Goal: Task Accomplishment & Management: Manage account settings

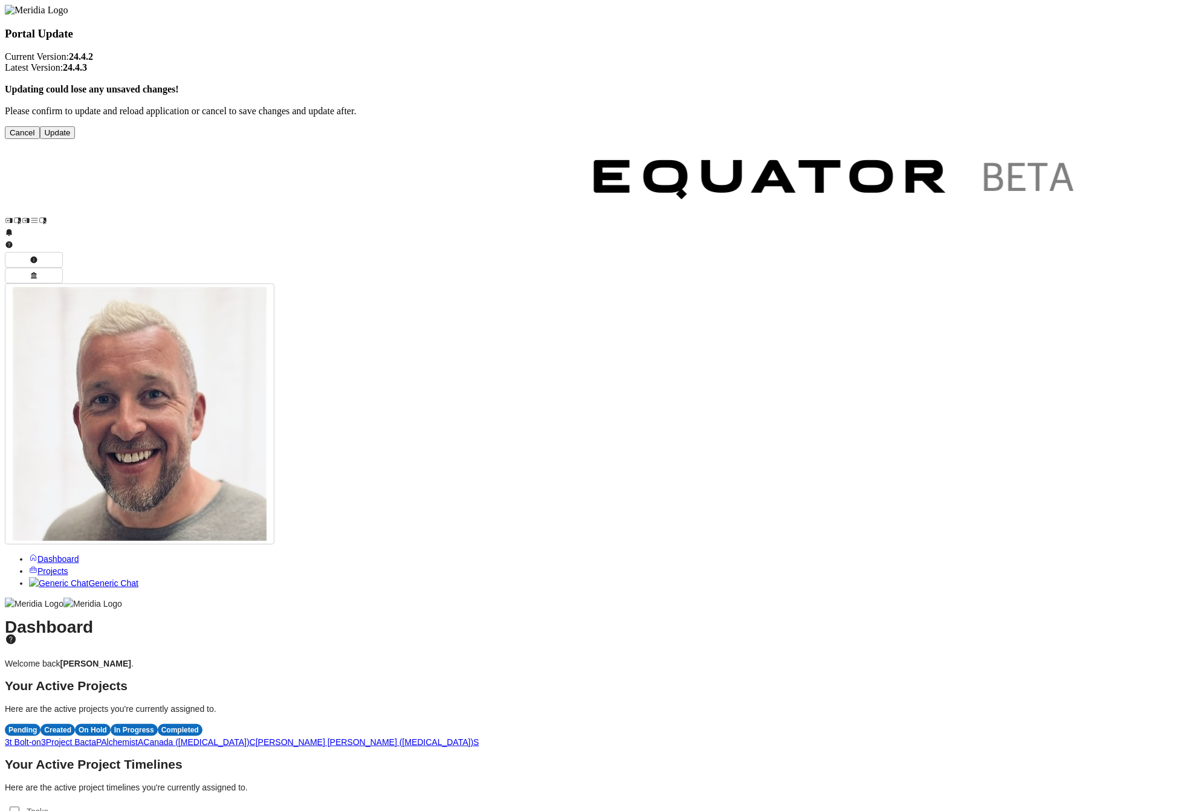
click at [76, 139] on button "Update" at bounding box center [58, 132] width 36 height 13
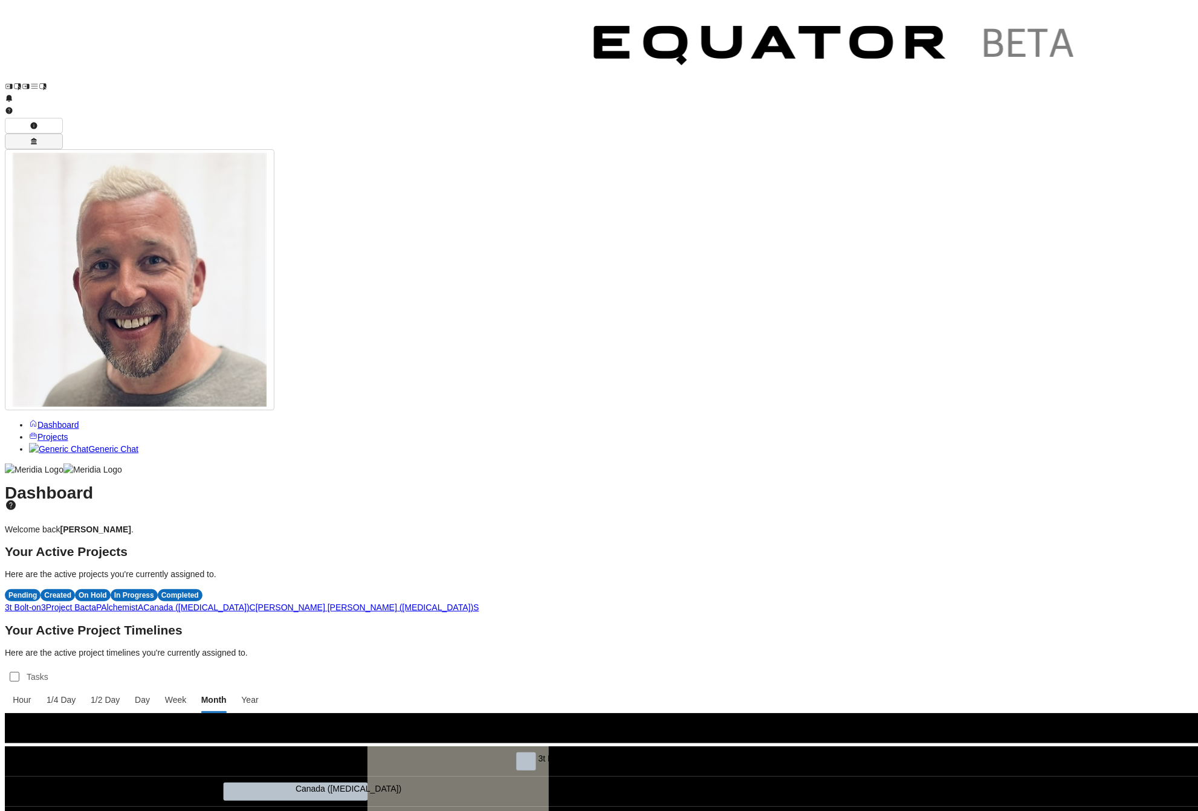
click at [37, 138] on icon "button" at bounding box center [34, 141] width 6 height 7
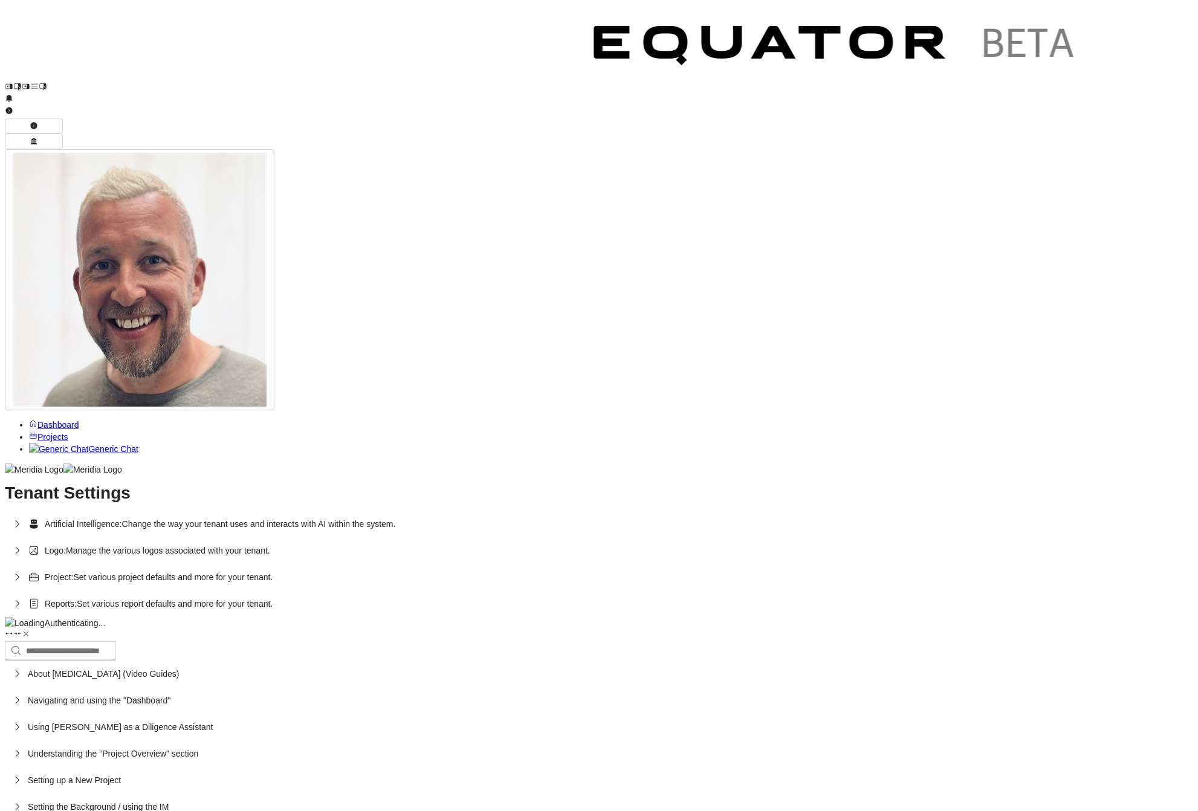
click at [23, 571] on icon "button" at bounding box center [17, 577] width 12 height 12
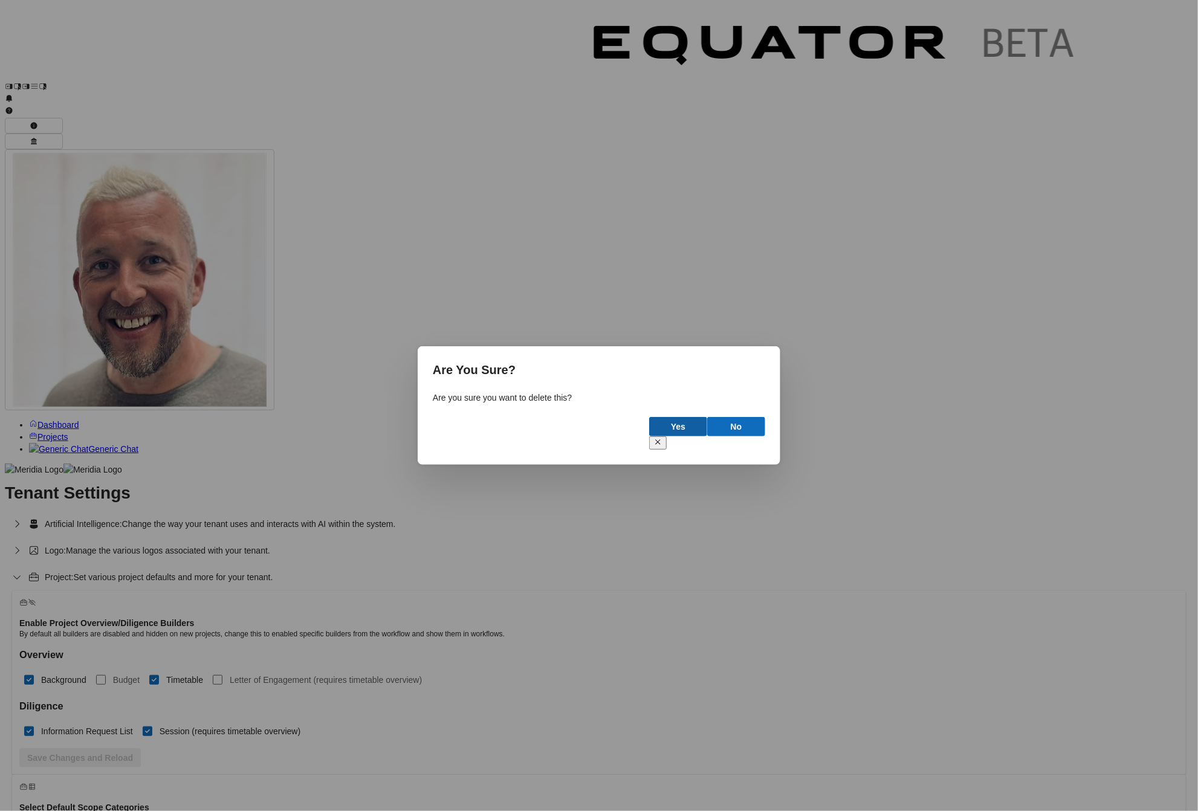
click at [673, 427] on button "Yes" at bounding box center [678, 426] width 58 height 19
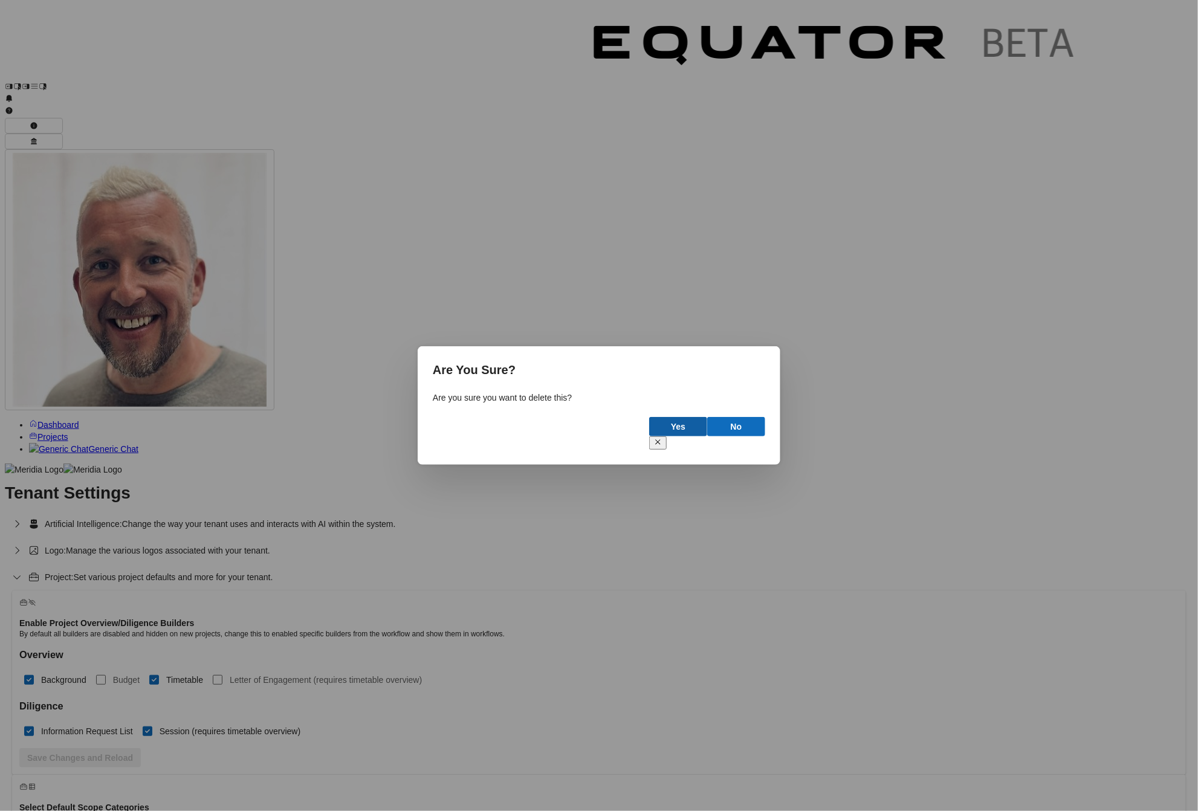
click at [678, 436] on button "Yes" at bounding box center [678, 426] width 58 height 19
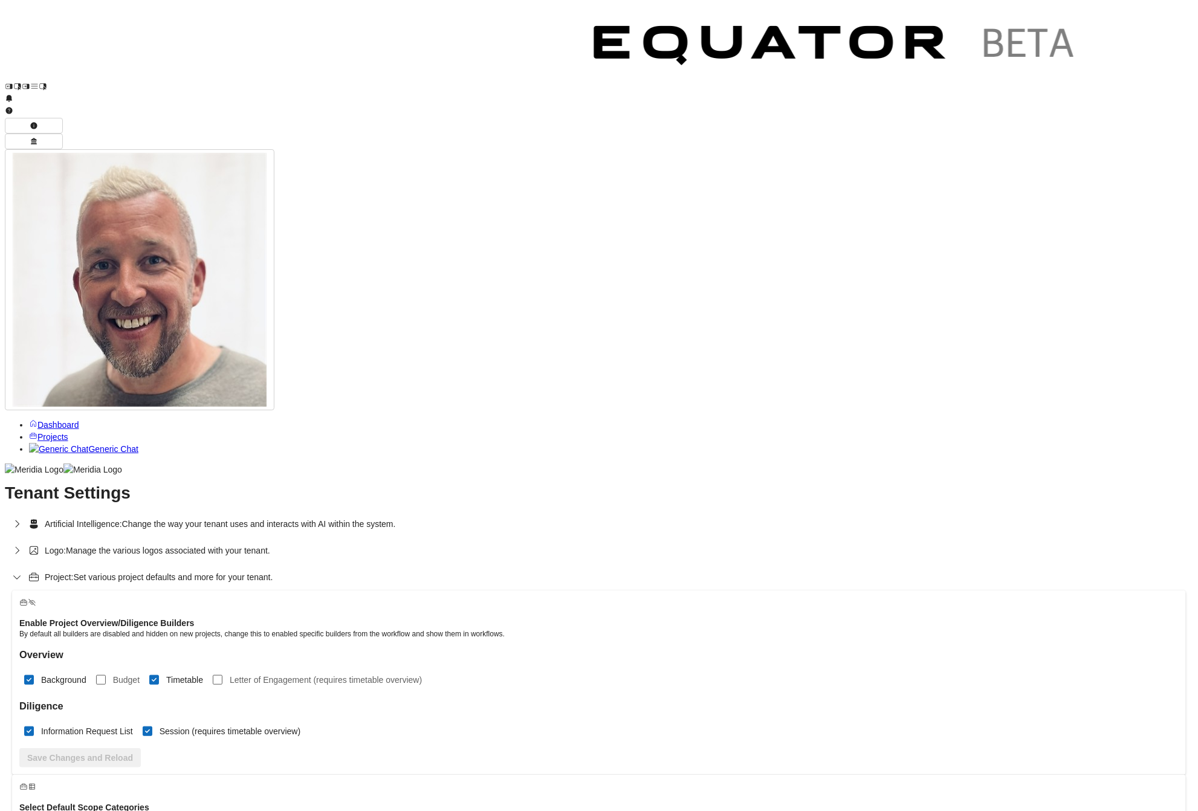
click at [38, 432] on link "Projects" at bounding box center [48, 437] width 39 height 10
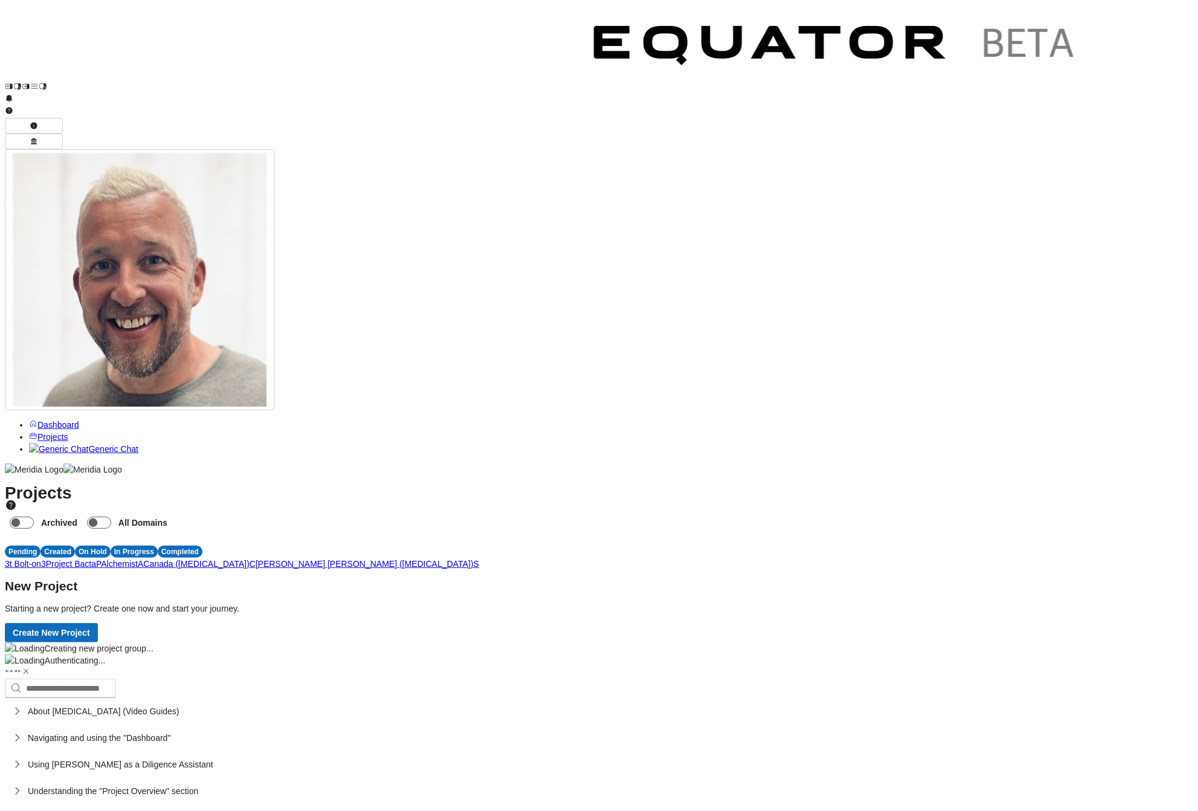
click at [46, 559] on span "3" at bounding box center [43, 564] width 5 height 10
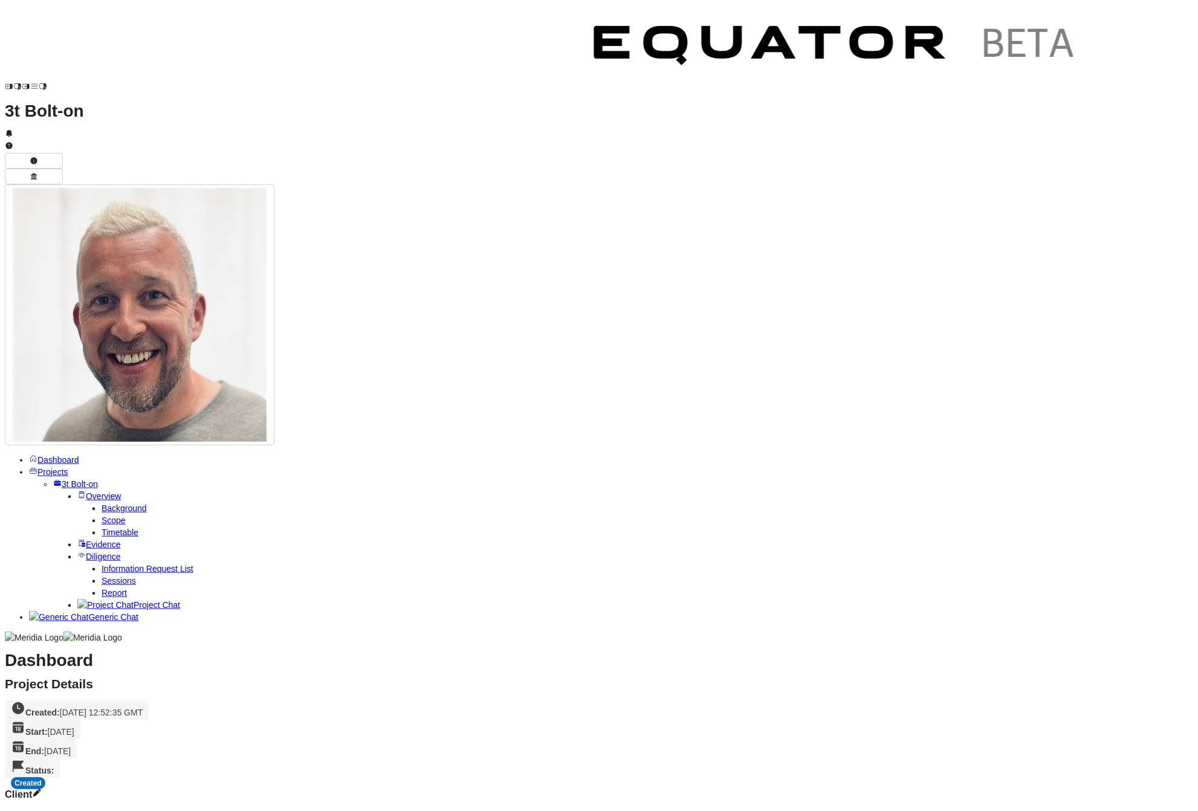
click at [111, 515] on span "Scope" at bounding box center [114, 520] width 24 height 10
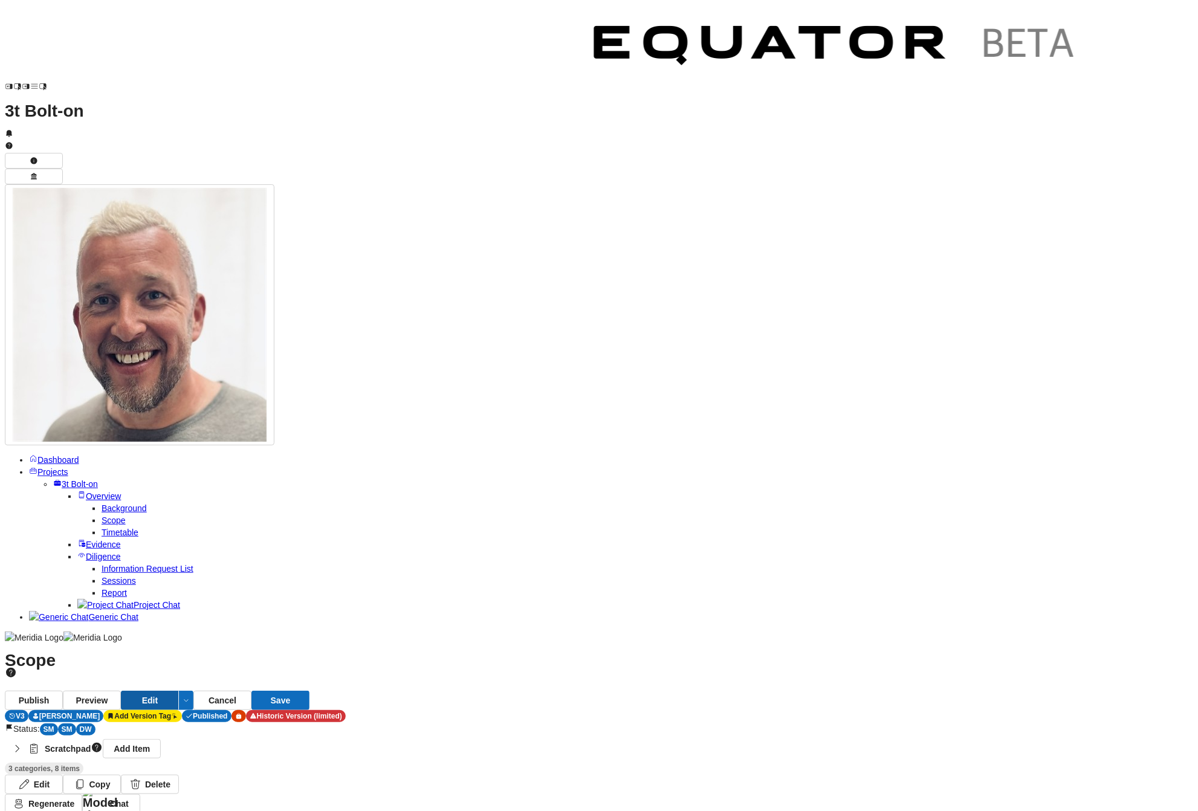
click at [179, 691] on button "Edit" at bounding box center [150, 700] width 58 height 19
click at [251, 691] on button "Cancel" at bounding box center [222, 700] width 58 height 19
click at [102, 588] on span "Report" at bounding box center [114, 593] width 25 height 10
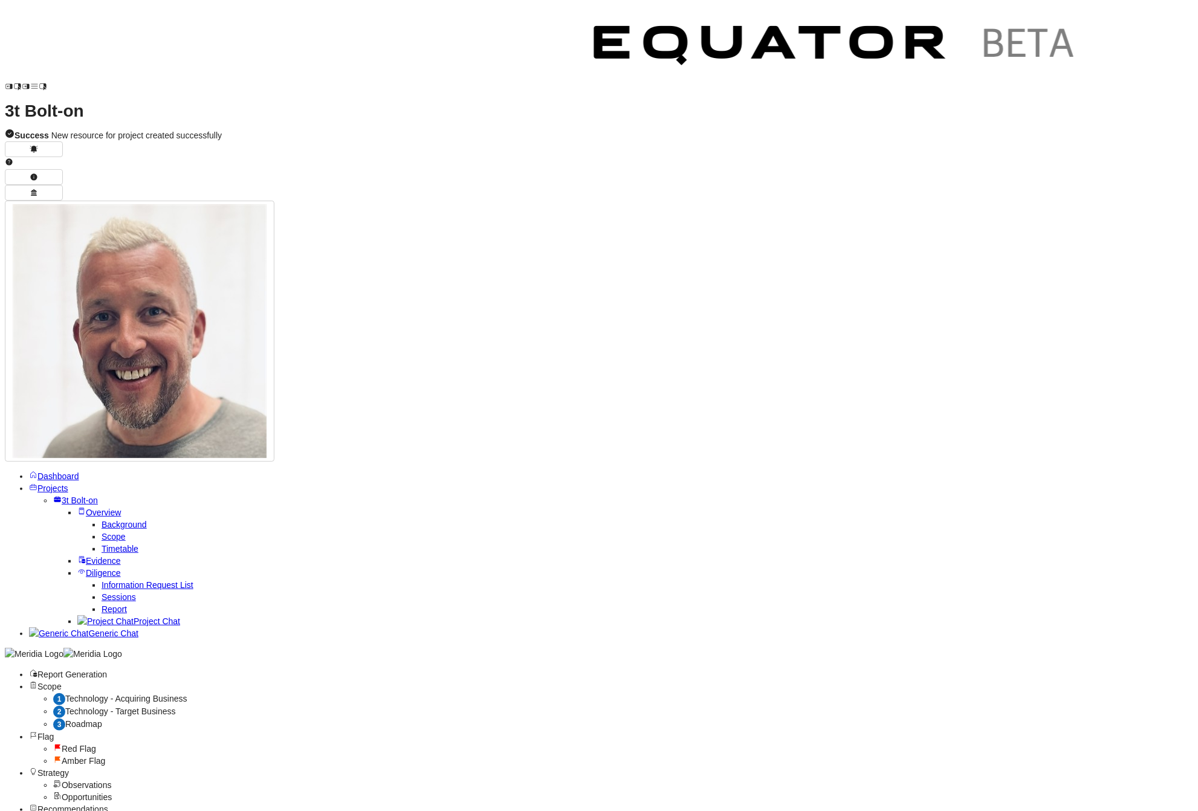
click at [187, 694] on span "Technology - Acquiring Business" at bounding box center [126, 699] width 122 height 10
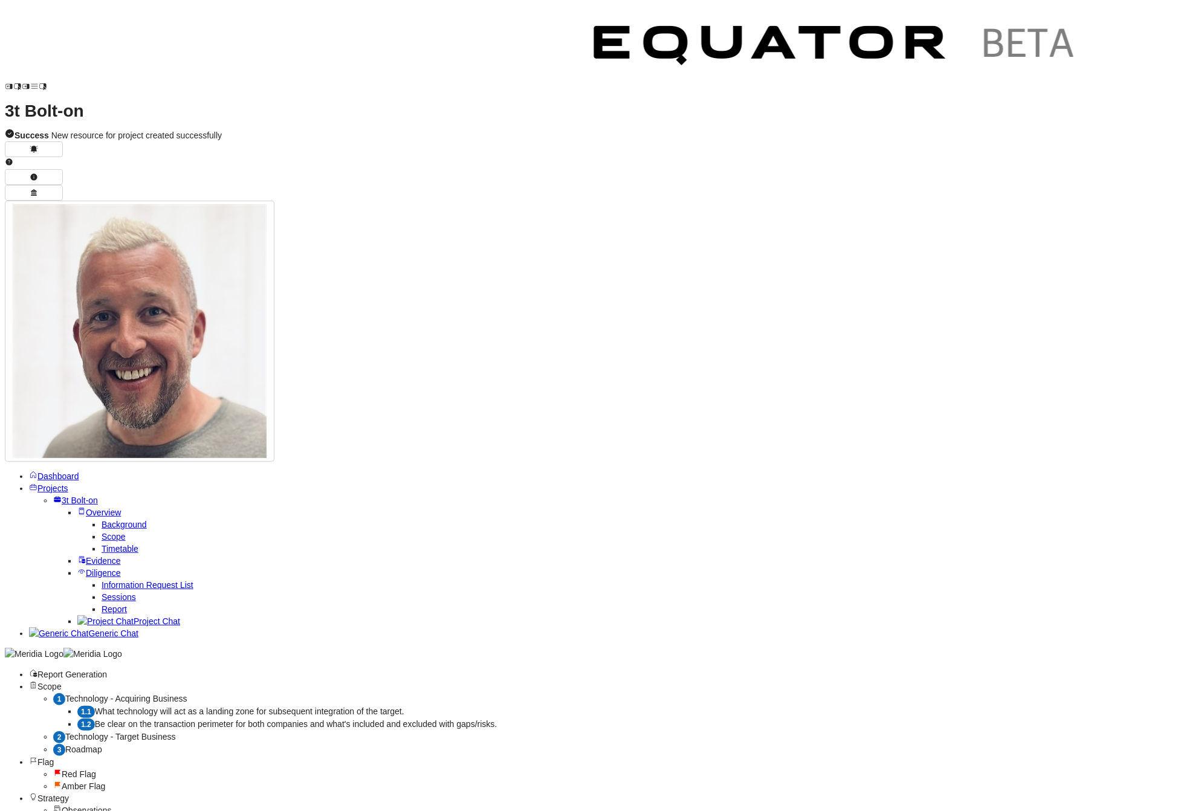
click at [317, 706] on span "What technology will act as a landing zone for subsequent integration of the ta…" at bounding box center [249, 711] width 309 height 10
click at [331, 719] on span "Be clear on the transaction perimeter for both companies and what's included an…" at bounding box center [296, 724] width 402 height 10
click at [50, 483] on span "Projects" at bounding box center [52, 488] width 31 height 10
